Goal: Information Seeking & Learning: Find specific fact

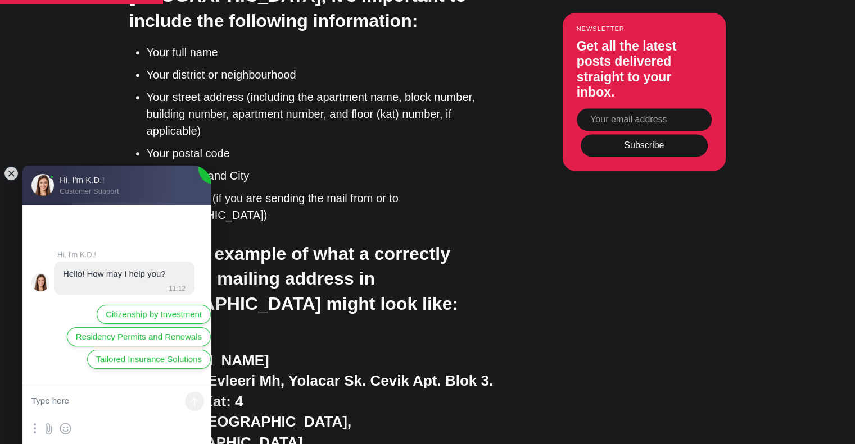
click at [13, 175] on jdiv at bounding box center [11, 174] width 16 height 16
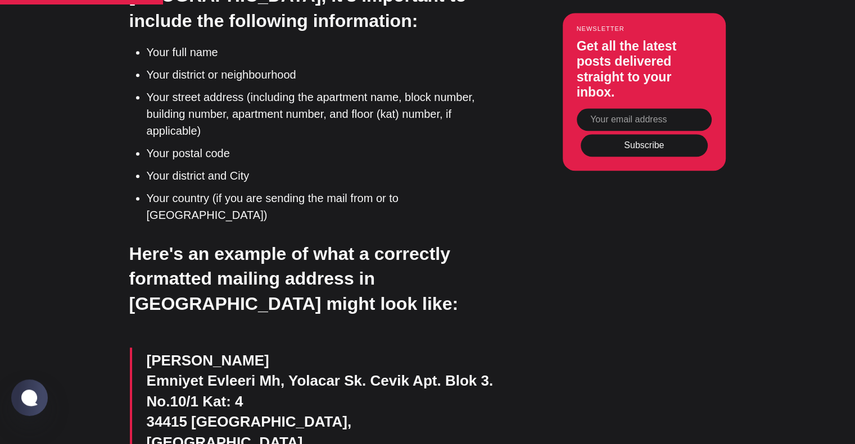
click at [160, 351] on p "[PERSON_NAME] [PERSON_NAME], [PERSON_NAME]. Cevik Apt. Blok 3. [STREET_ADDRESS]" at bounding box center [327, 412] width 360 height 123
click at [178, 351] on p "[PERSON_NAME] [PERSON_NAME], [PERSON_NAME]. Cevik Apt. Blok 3. [STREET_ADDRESS]" at bounding box center [327, 412] width 360 height 123
drag, startPoint x: 184, startPoint y: 340, endPoint x: 134, endPoint y: 337, distance: 50.7
click at [134, 348] on blockquote "[PERSON_NAME] [PERSON_NAME], [PERSON_NAME]. Cevik Apt. Blok 3. [STREET_ADDRESS]" at bounding box center [318, 412] width 377 height 128
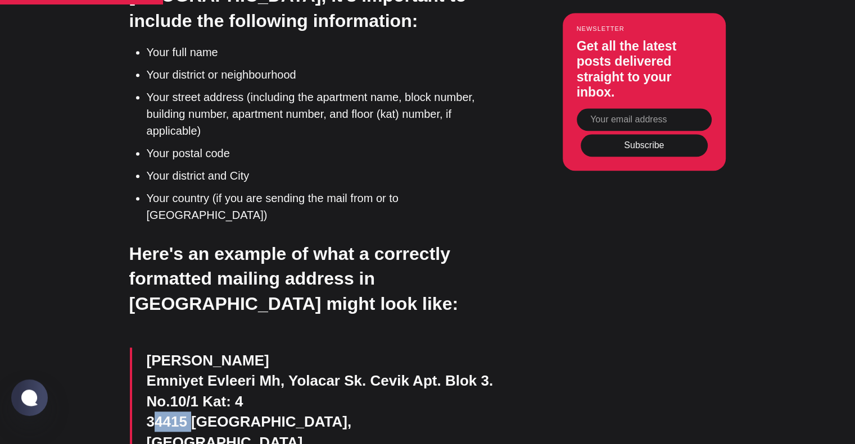
copy p "34415"
click at [252, 351] on p "[PERSON_NAME] [PERSON_NAME], [PERSON_NAME]. Cevik Apt. Blok 3. [STREET_ADDRESS]" at bounding box center [327, 412] width 360 height 123
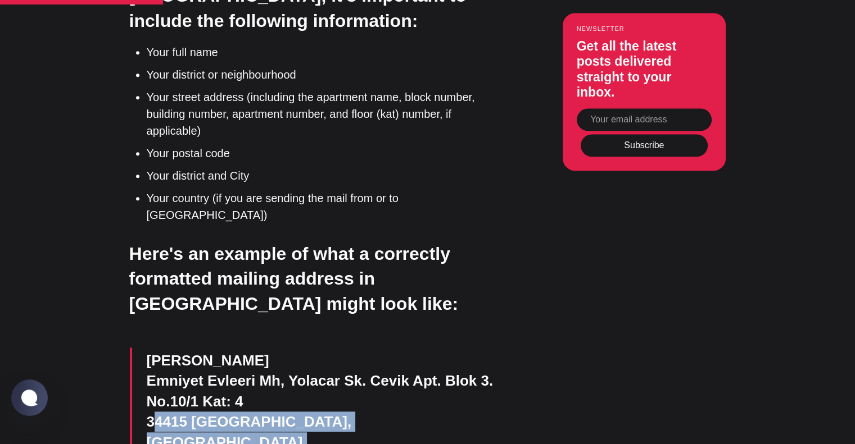
click at [252, 351] on p "[PERSON_NAME] [PERSON_NAME], [PERSON_NAME]. Cevik Apt. Blok 3. [STREET_ADDRESS]" at bounding box center [327, 412] width 360 height 123
copy p "34415 [GEOGRAPHIC_DATA], [GEOGRAPHIC_DATA]"
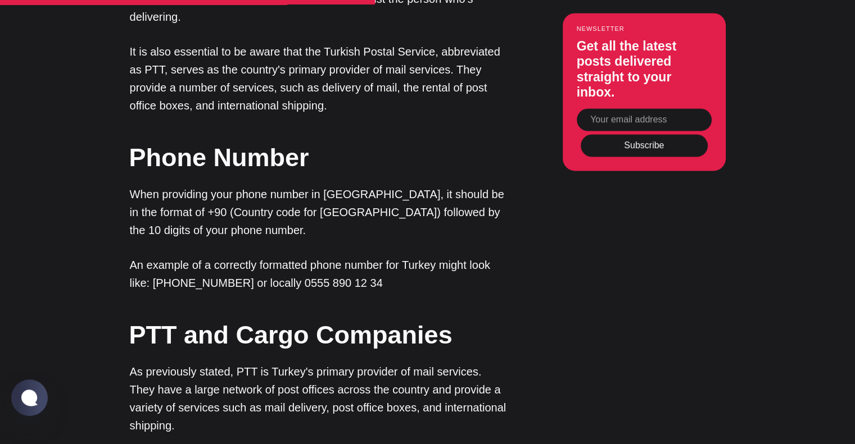
scroll to position [1798, 0]
